Goal: Entertainment & Leisure: Consume media (video, audio)

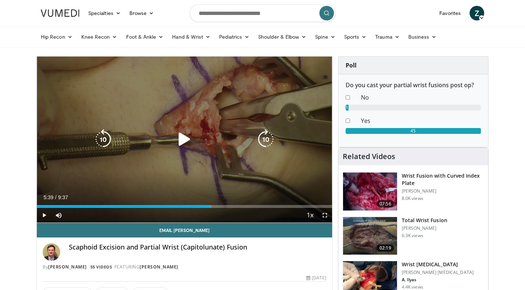
click at [184, 142] on icon "Video Player" at bounding box center [184, 139] width 20 height 20
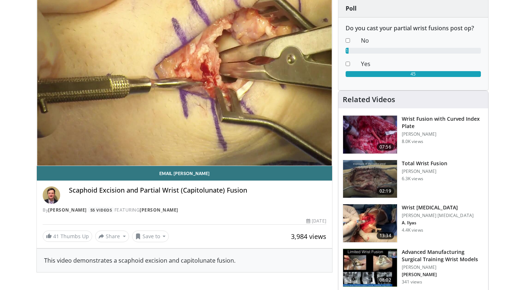
scroll to position [56, 0]
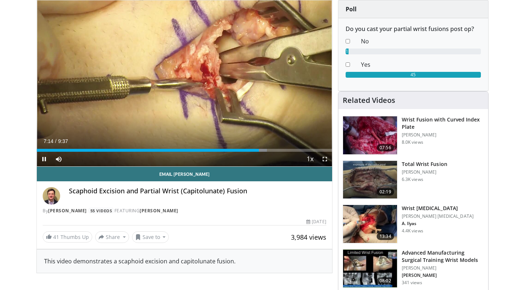
click at [46, 159] on span "Video Player" at bounding box center [44, 159] width 15 height 15
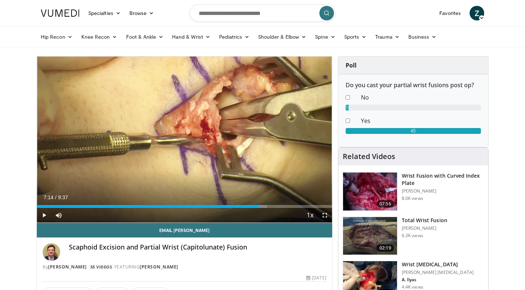
scroll to position [0, 0]
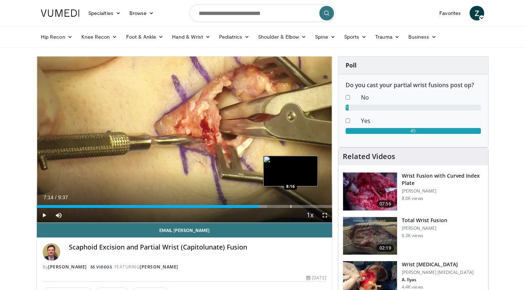
click at [291, 202] on div "Loaded : 77.94% 7:14 8:16" at bounding box center [185, 204] width 296 height 7
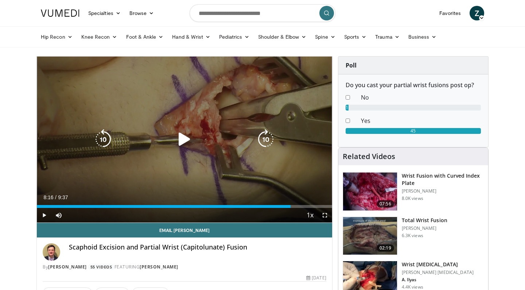
click at [187, 136] on icon "Video Player" at bounding box center [184, 139] width 20 height 20
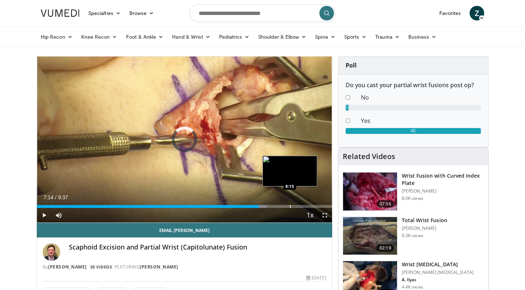
click at [290, 207] on div "Progress Bar" at bounding box center [290, 206] width 1 height 3
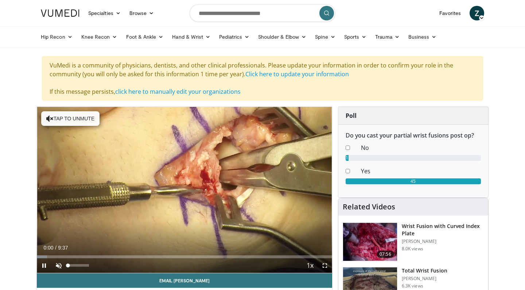
click at [58, 264] on span "Video Player" at bounding box center [58, 265] width 15 height 15
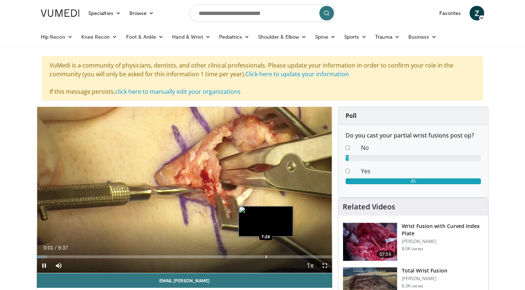
click at [266, 255] on div "Progress Bar" at bounding box center [266, 256] width 1 height 3
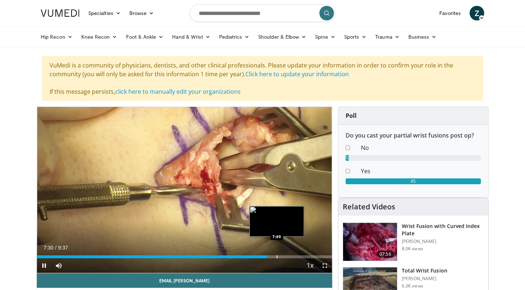
click at [277, 255] on div "Progress Bar" at bounding box center [277, 256] width 1 height 3
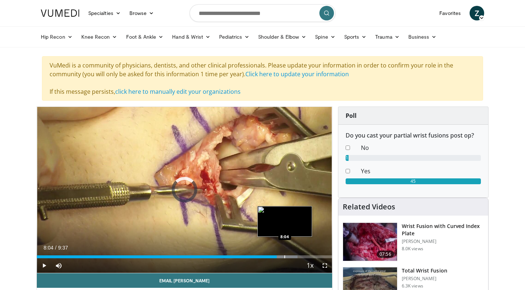
click at [285, 256] on div "Progress Bar" at bounding box center [285, 256] width 1 height 3
click at [290, 257] on div "Progress Bar" at bounding box center [290, 256] width 1 height 3
click at [288, 257] on div "Progress Bar" at bounding box center [288, 256] width 1 height 3
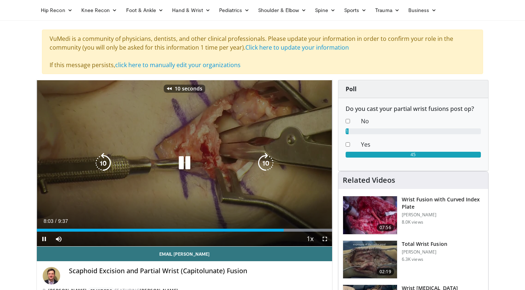
scroll to position [32, 0]
